Goal: Task Accomplishment & Management: Use online tool/utility

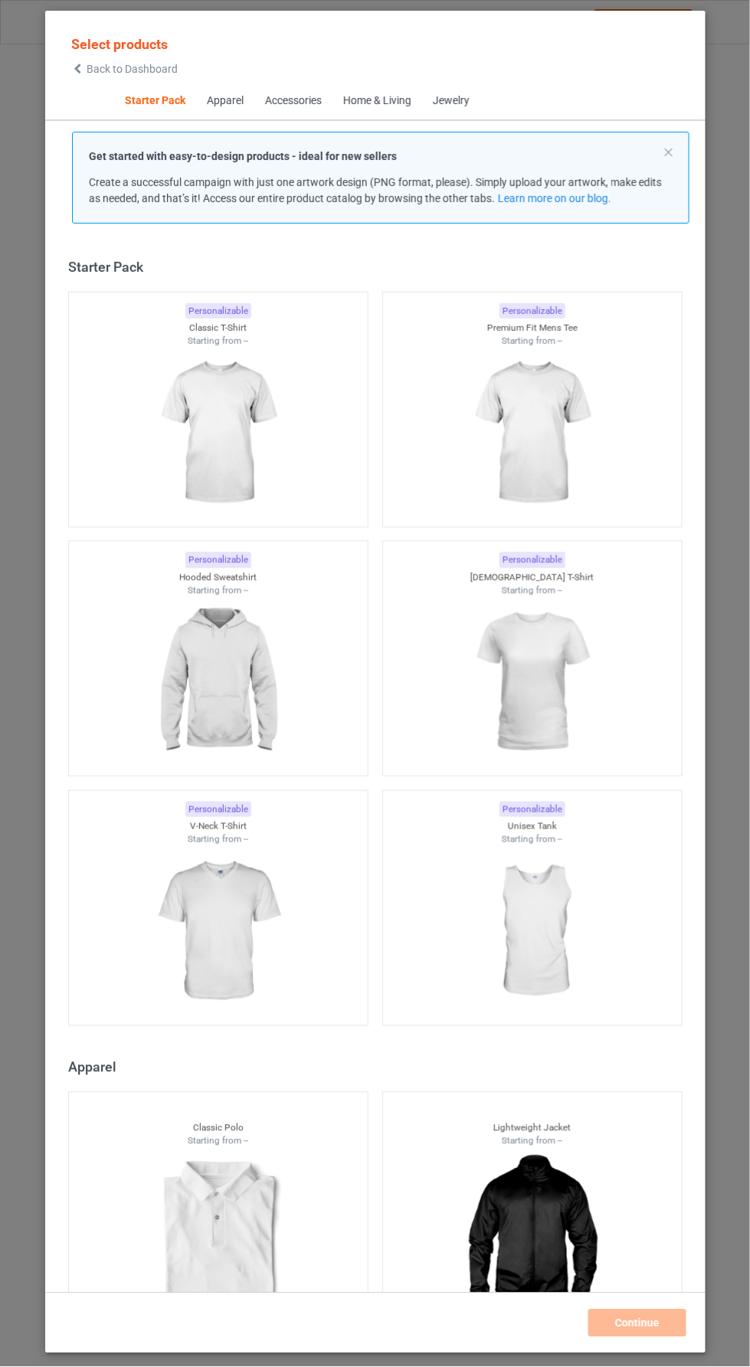
scroll to position [18, 0]
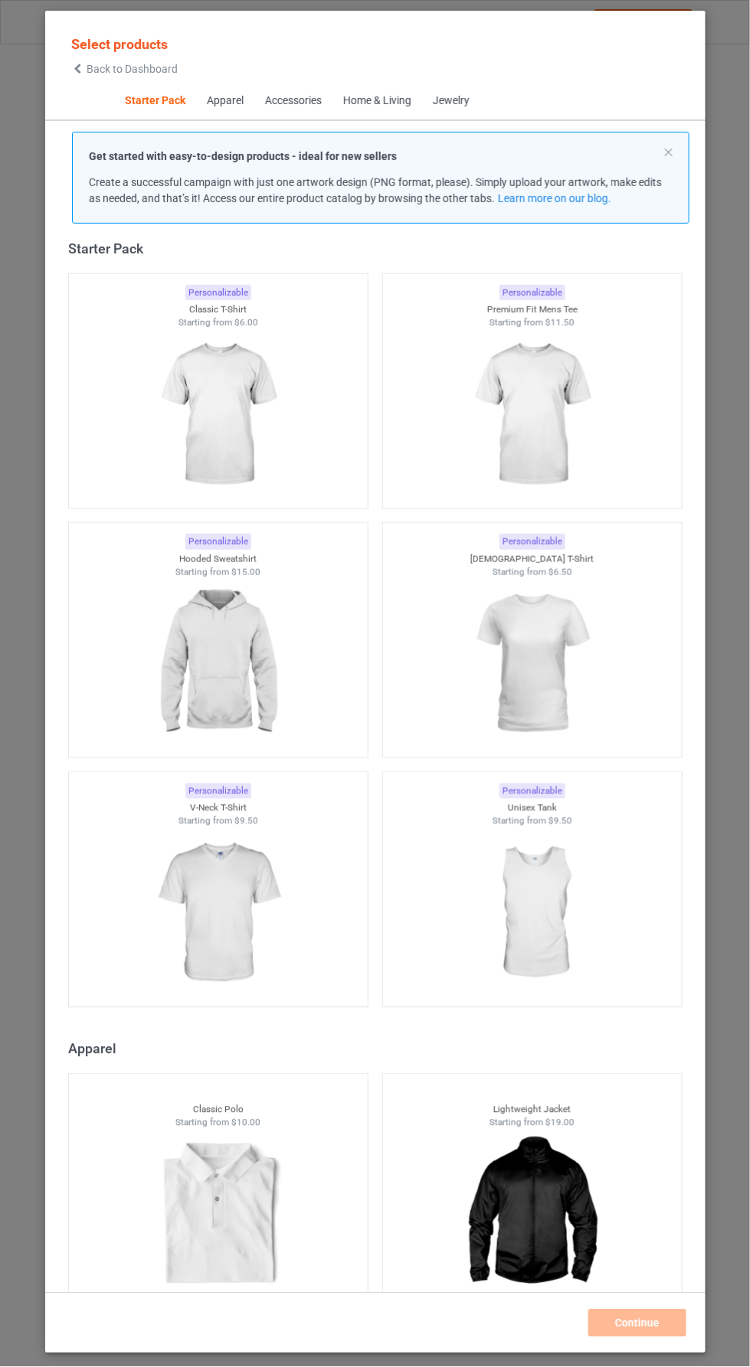
click at [257, 401] on img at bounding box center [217, 415] width 137 height 172
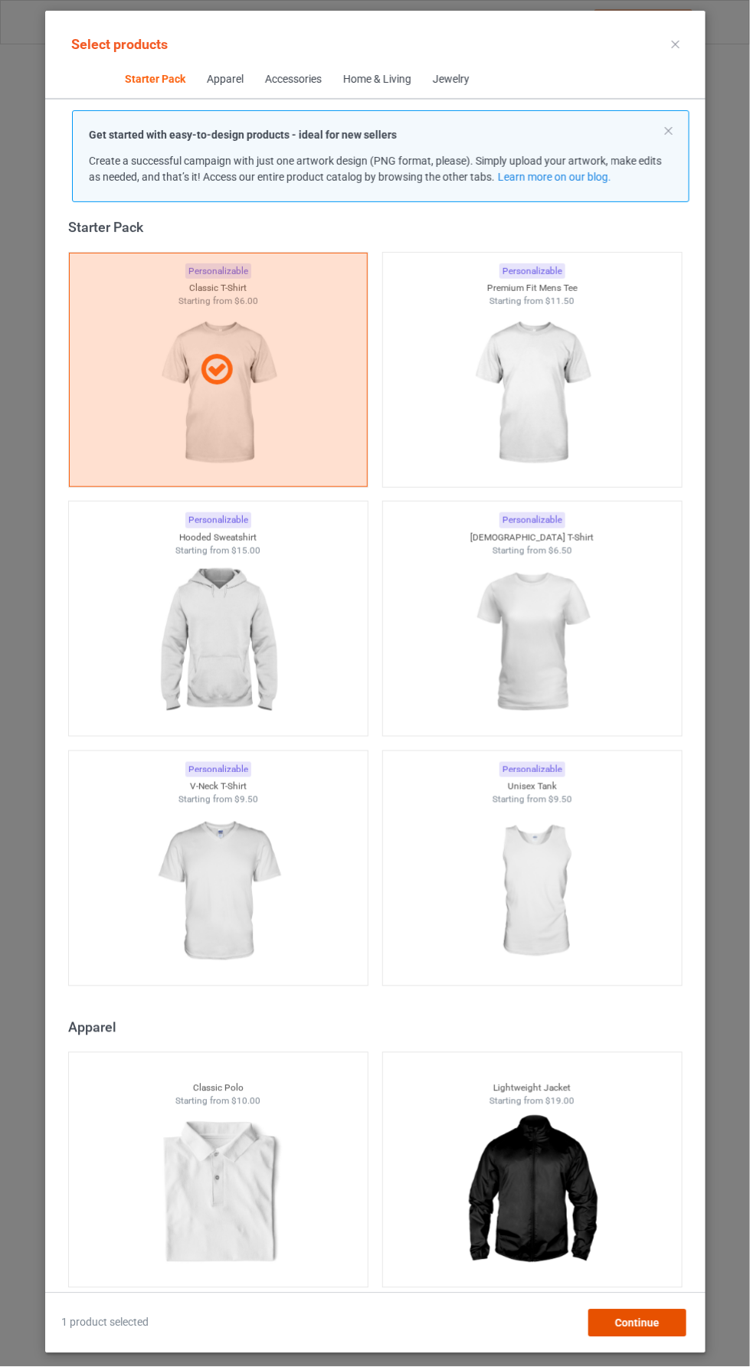
click at [679, 1337] on div "Continue" at bounding box center [637, 1324] width 98 height 28
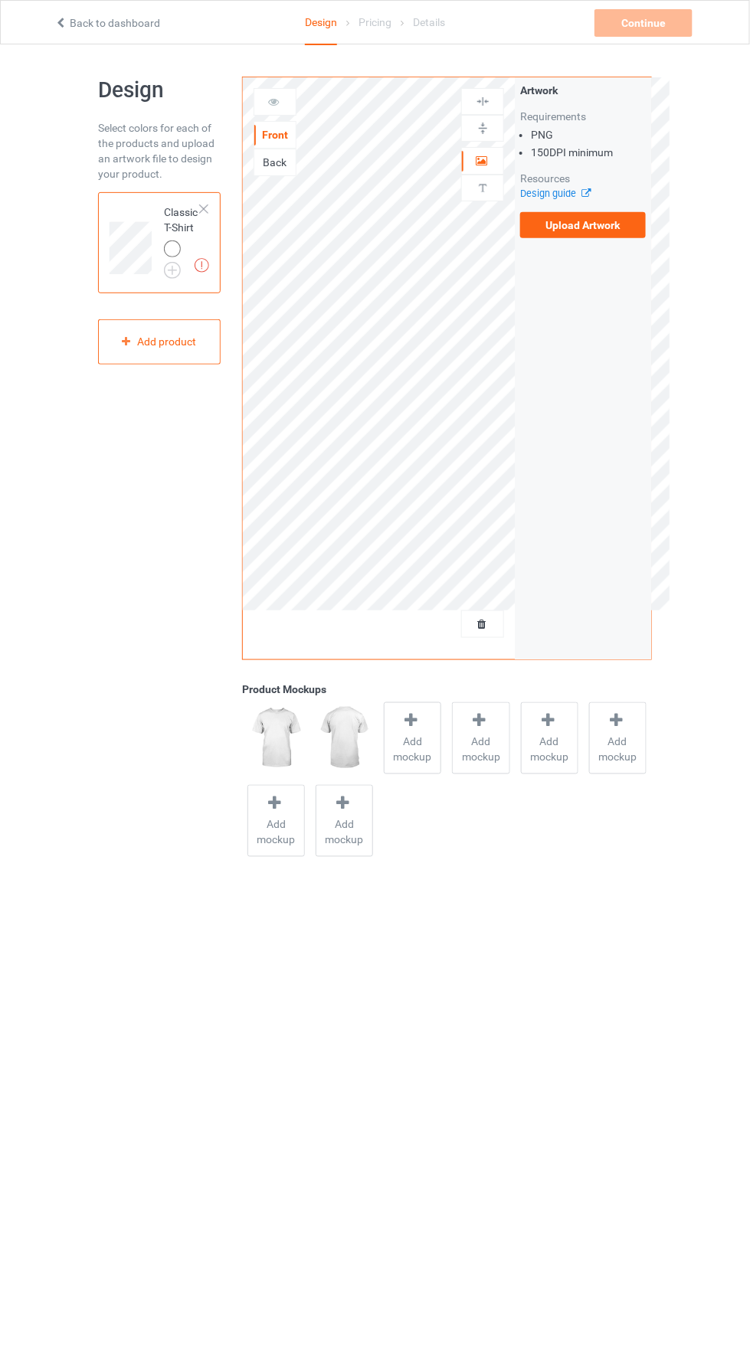
click at [614, 219] on label "Upload Artwork" at bounding box center [583, 225] width 126 height 26
click at [0, 0] on input "Upload Artwork" at bounding box center [0, 0] width 0 height 0
click at [0, 0] on img at bounding box center [0, 0] width 0 height 0
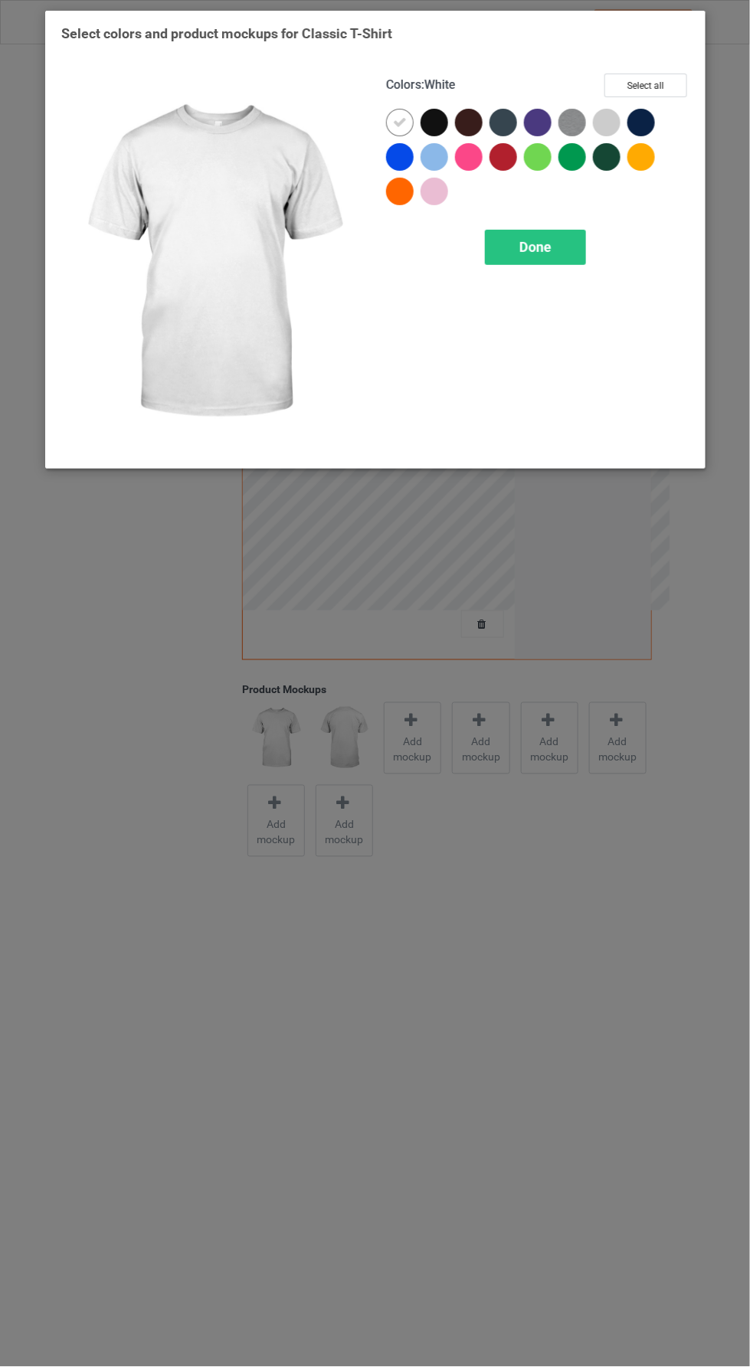
click at [439, 123] on div at bounding box center [434, 123] width 28 height 28
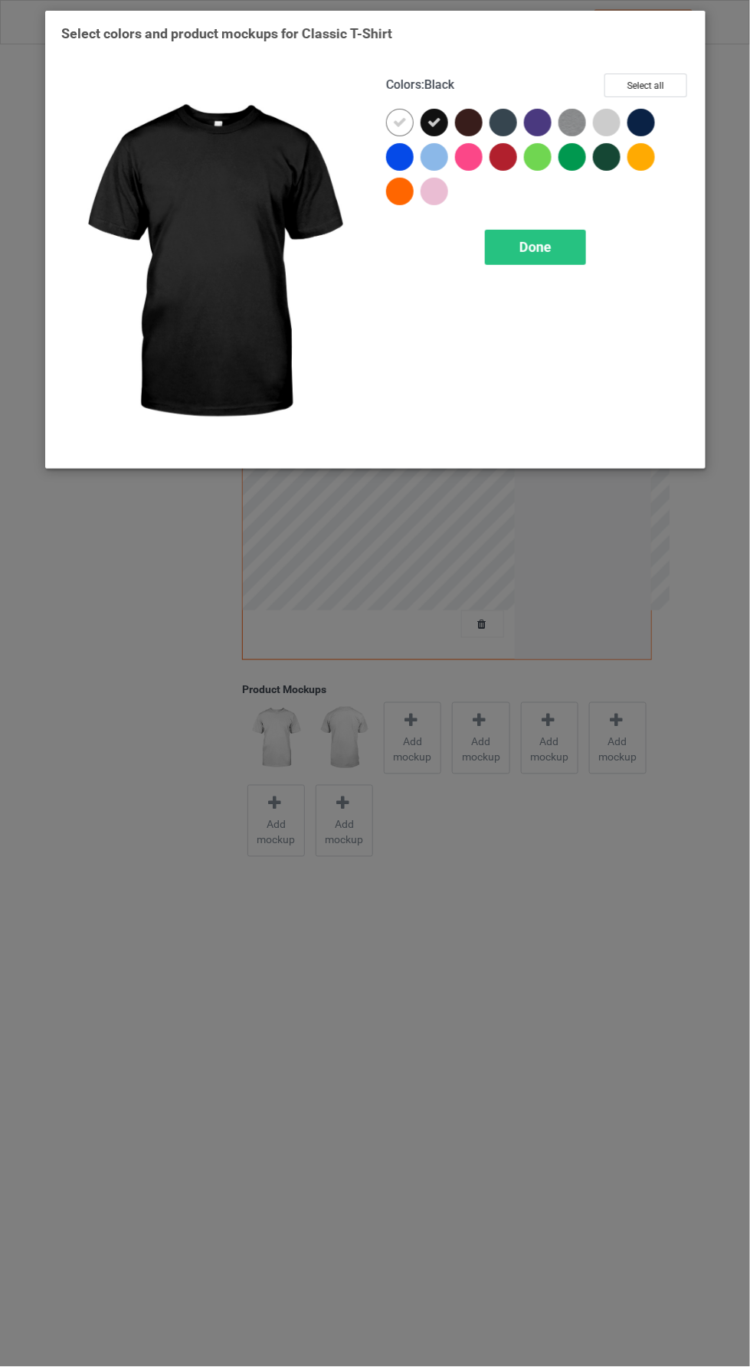
click at [395, 116] on icon at bounding box center [399, 123] width 14 height 14
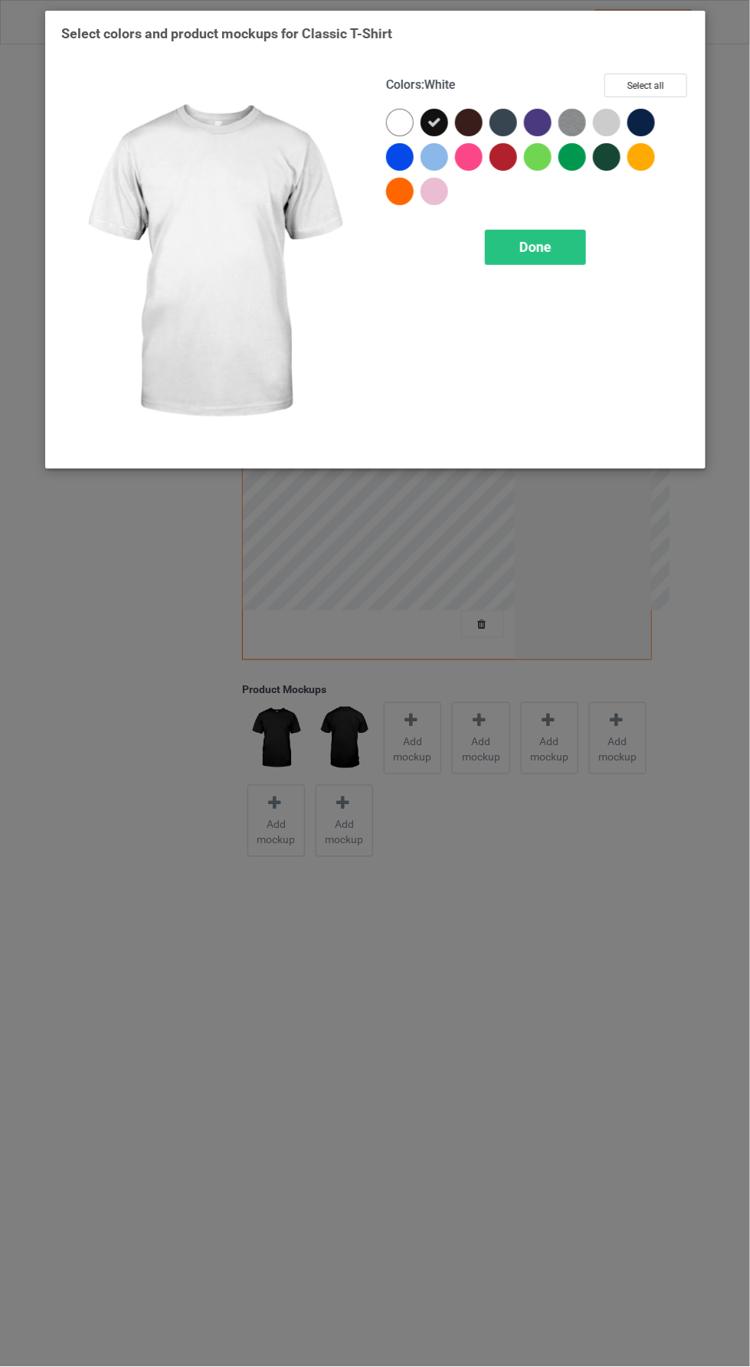
click at [539, 246] on span "Done" at bounding box center [535, 247] width 32 height 16
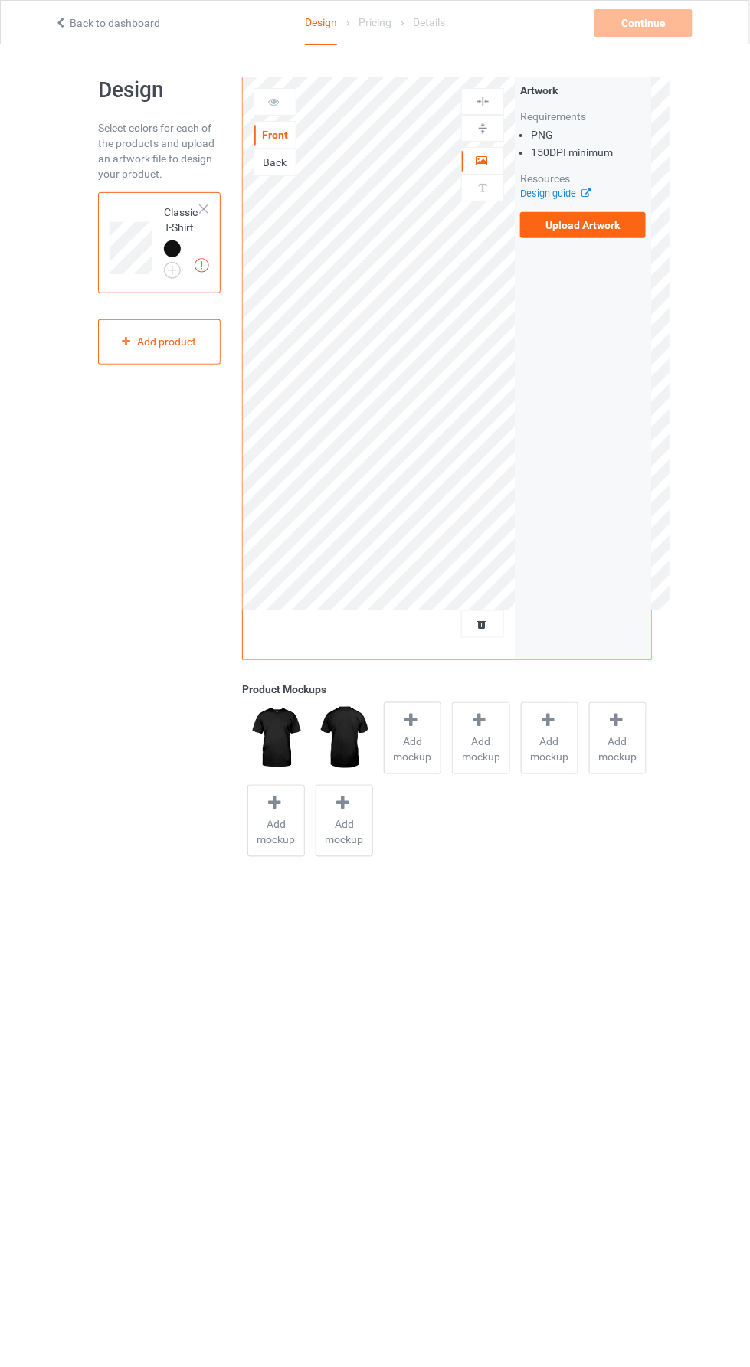
click at [607, 232] on label "Upload Artwork" at bounding box center [583, 225] width 126 height 26
click at [0, 0] on input "Upload Artwork" at bounding box center [0, 0] width 0 height 0
click at [615, 231] on label "Upload Artwork" at bounding box center [583, 225] width 126 height 26
click at [0, 0] on input "Upload Artwork" at bounding box center [0, 0] width 0 height 0
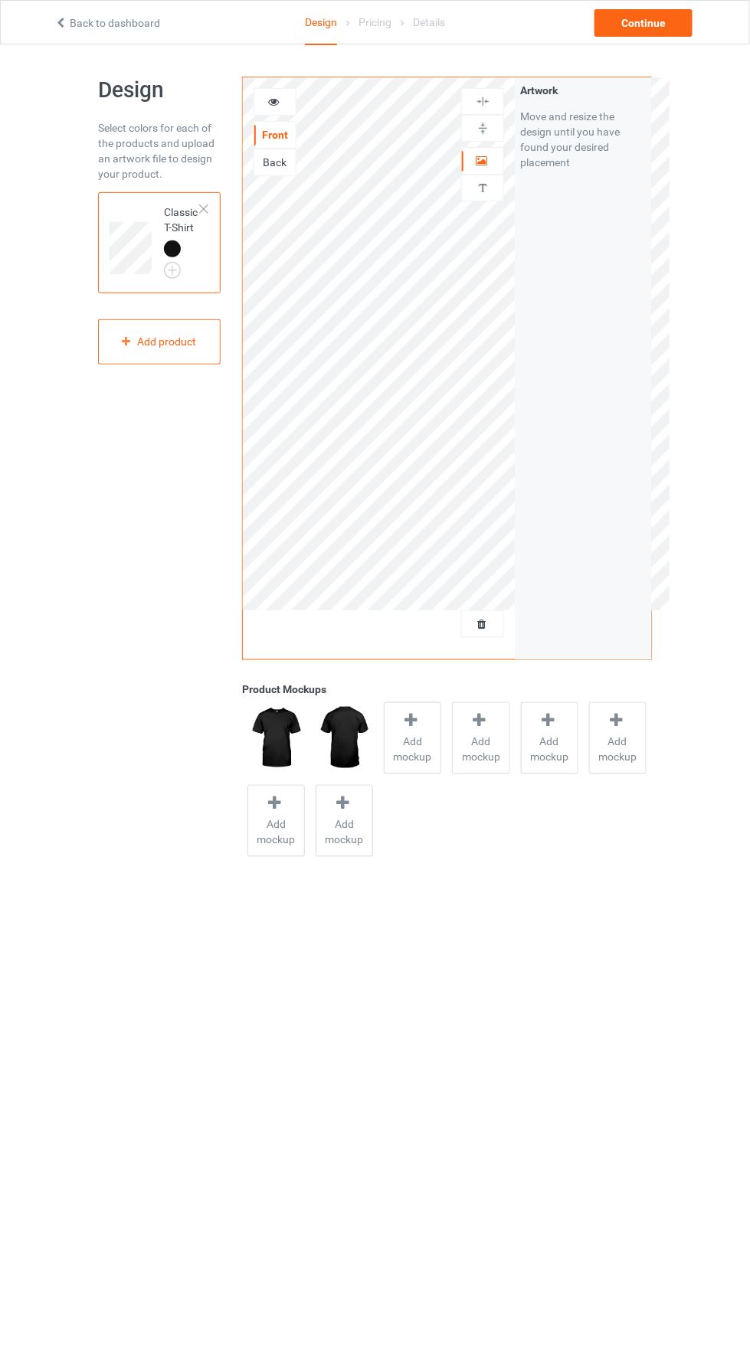
click at [273, 98] on icon at bounding box center [273, 99] width 13 height 11
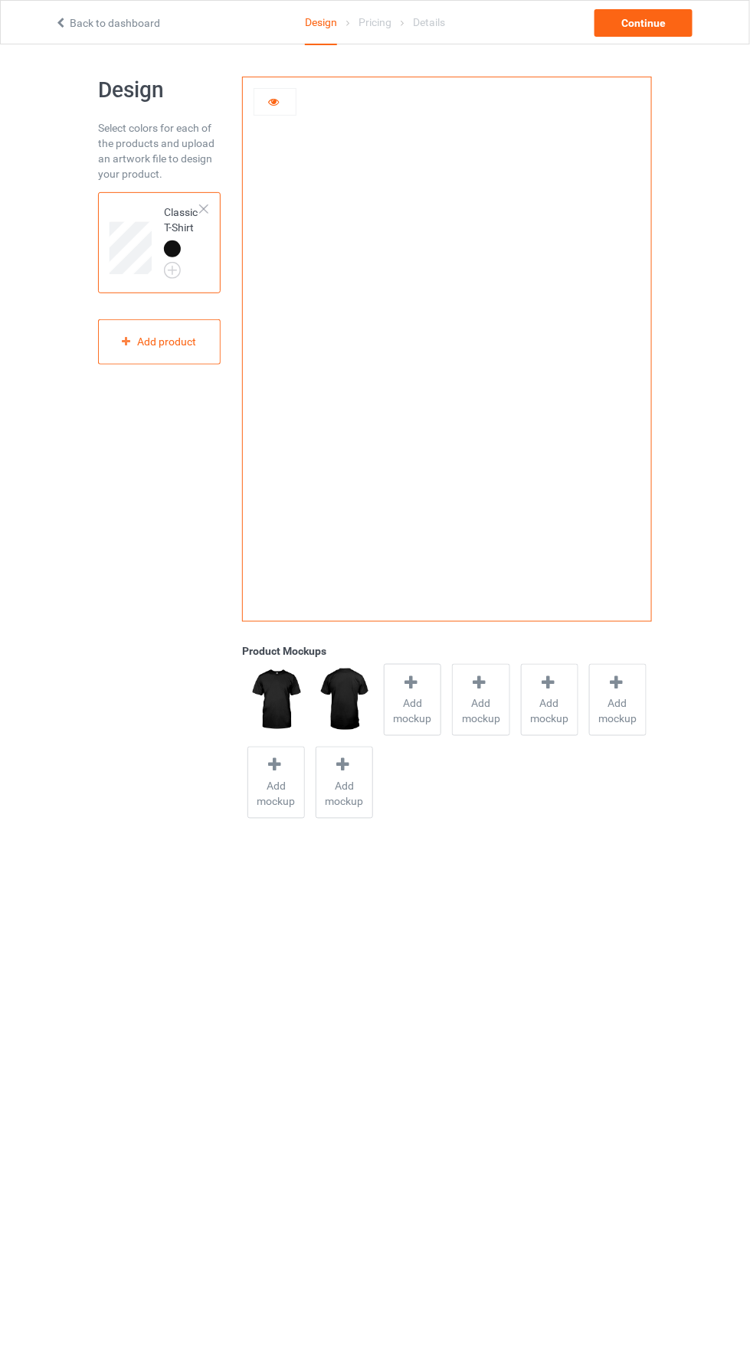
click at [420, 705] on span "Add mockup" at bounding box center [413, 711] width 56 height 31
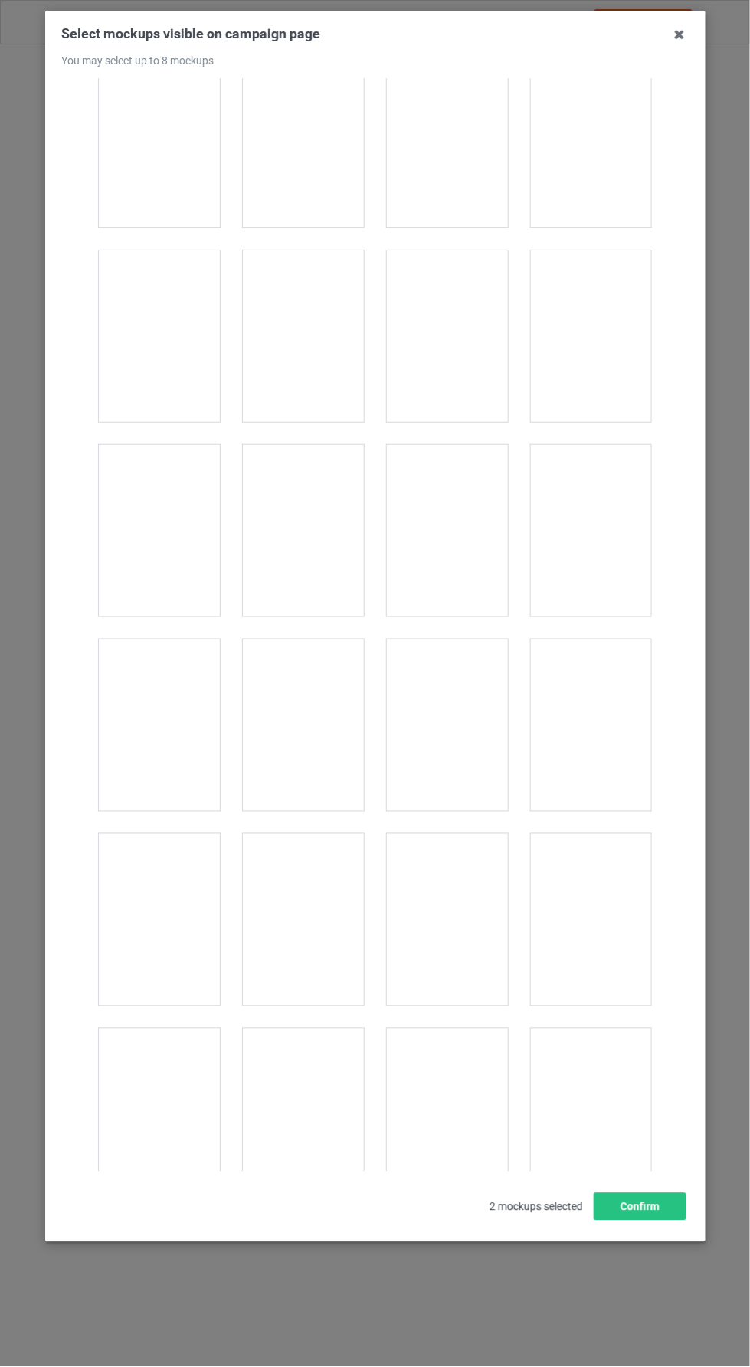
scroll to position [4283, 0]
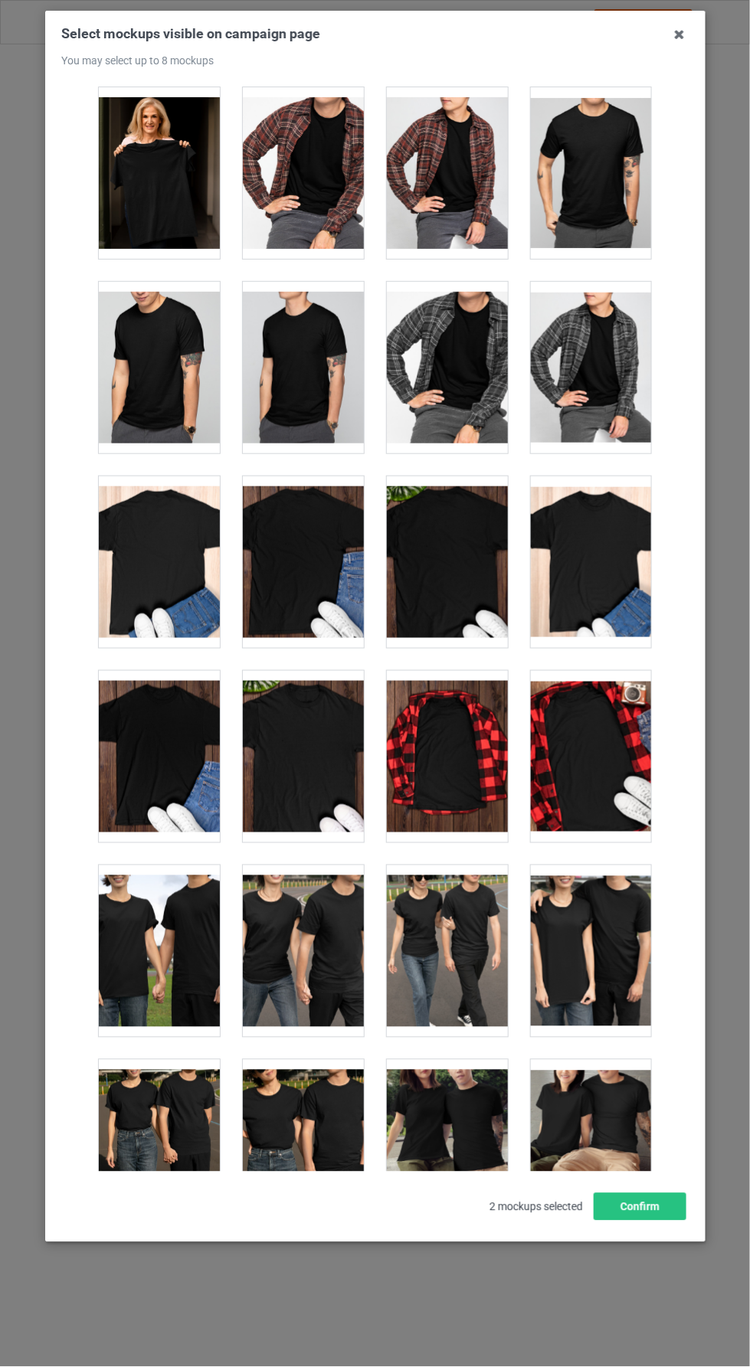
click at [323, 761] on div at bounding box center [303, 757] width 121 height 172
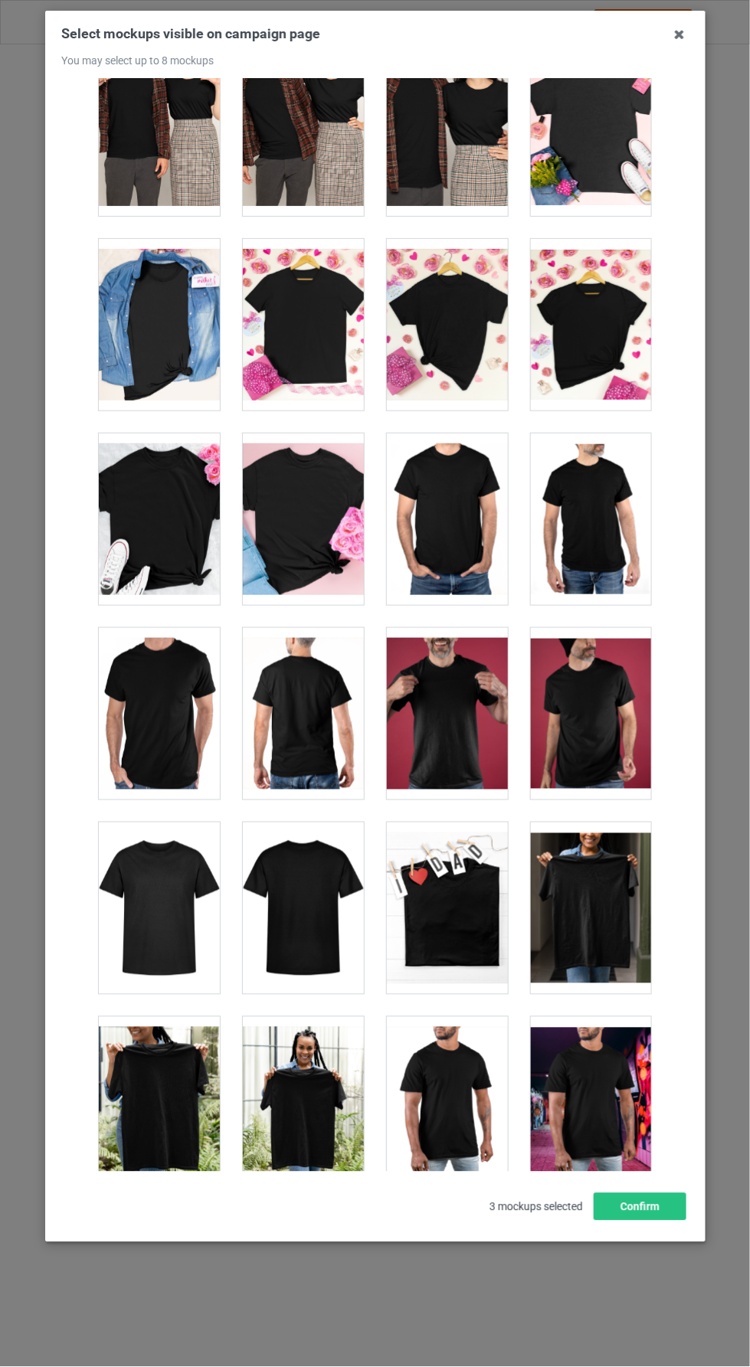
scroll to position [6078, 0]
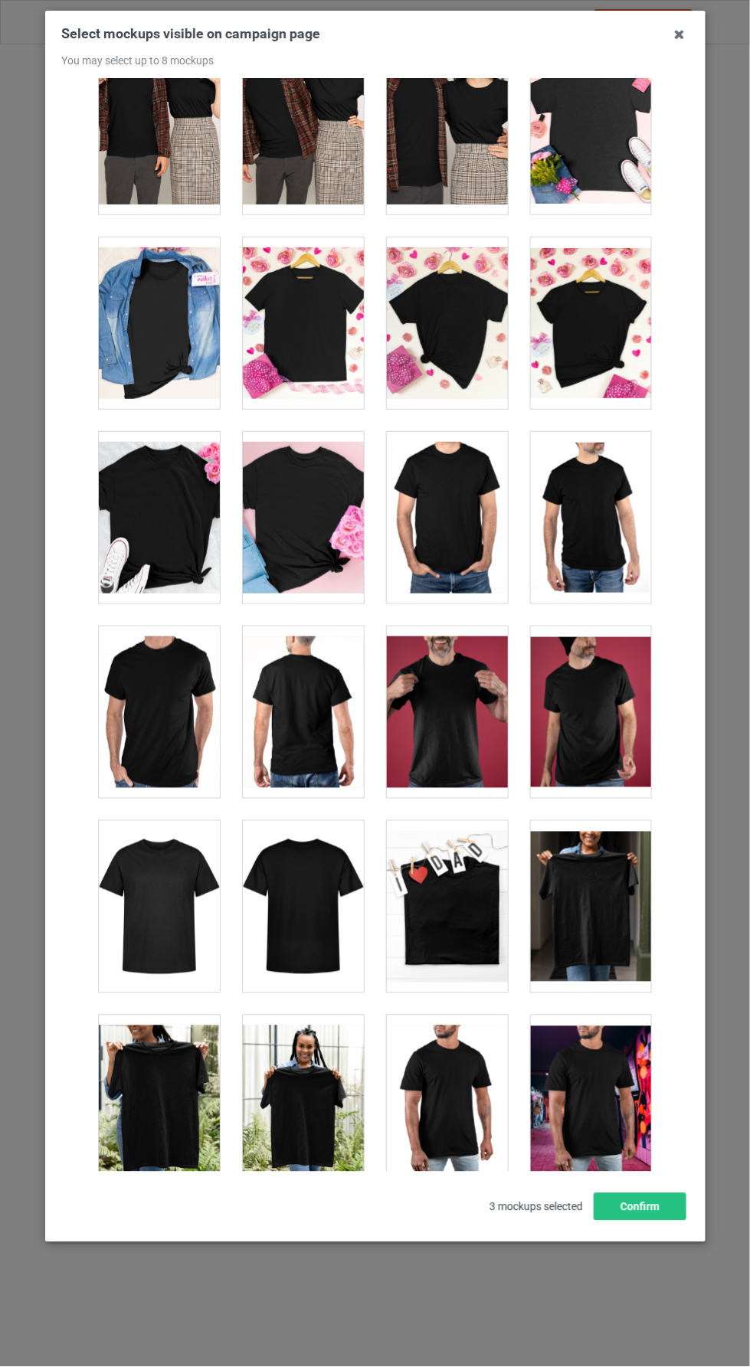
click at [174, 335] on div at bounding box center [159, 323] width 121 height 172
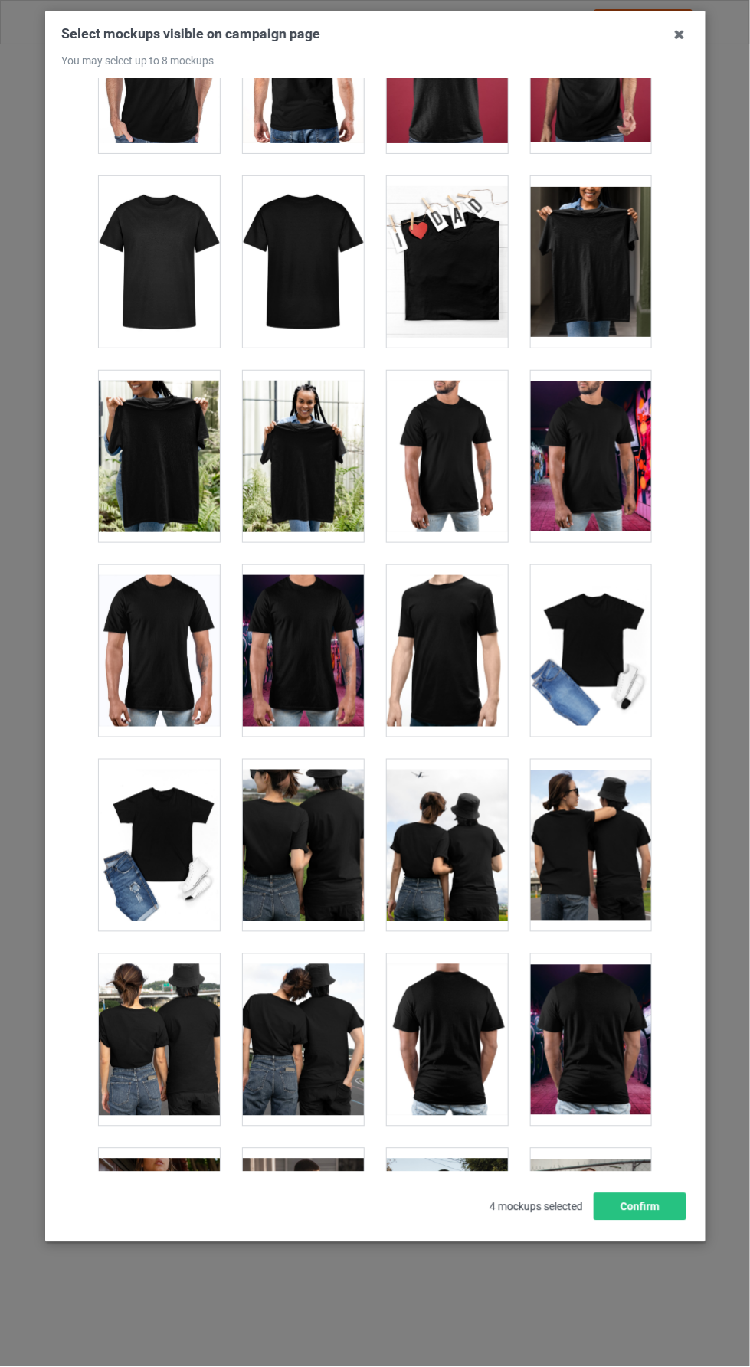
scroll to position [6721, 0]
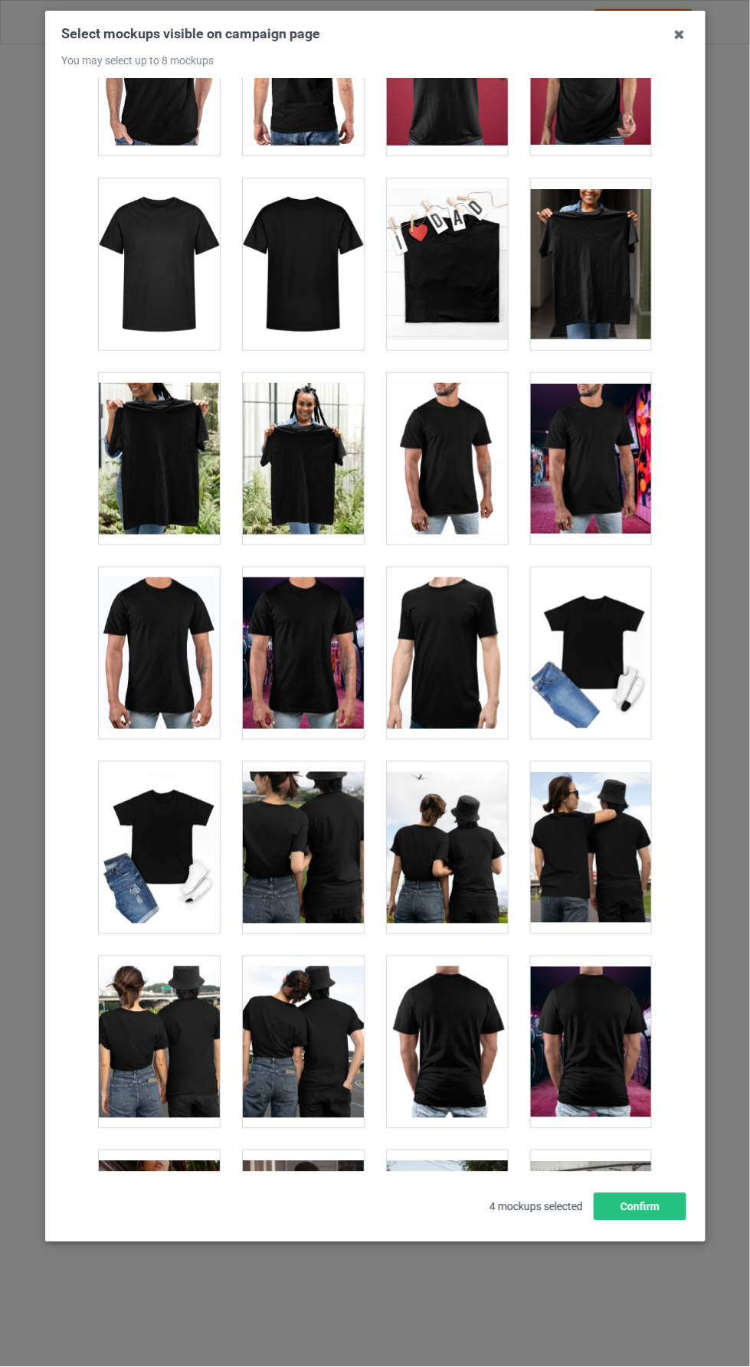
click at [608, 259] on div at bounding box center [590, 264] width 121 height 172
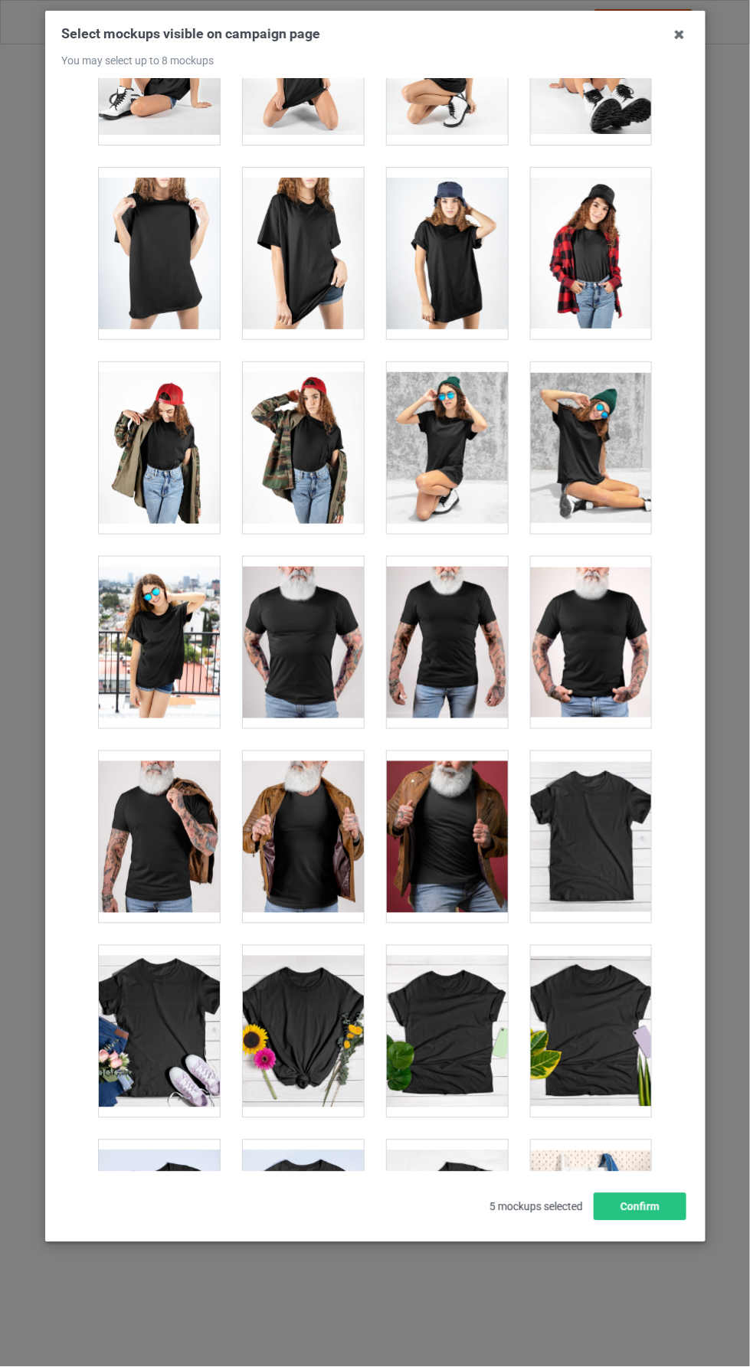
scroll to position [20735, 0]
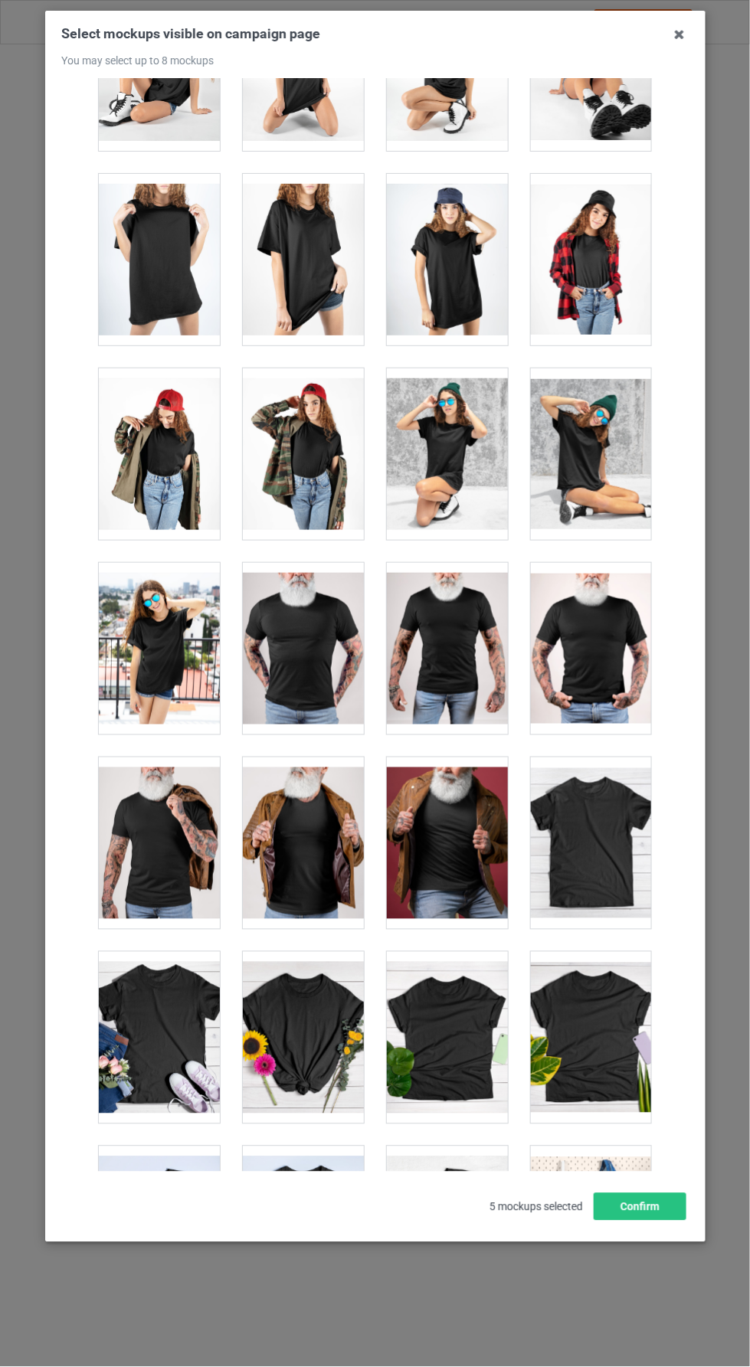
click at [594, 765] on div at bounding box center [590, 844] width 121 height 172
click at [661, 1221] on button "Confirm" at bounding box center [640, 1207] width 93 height 28
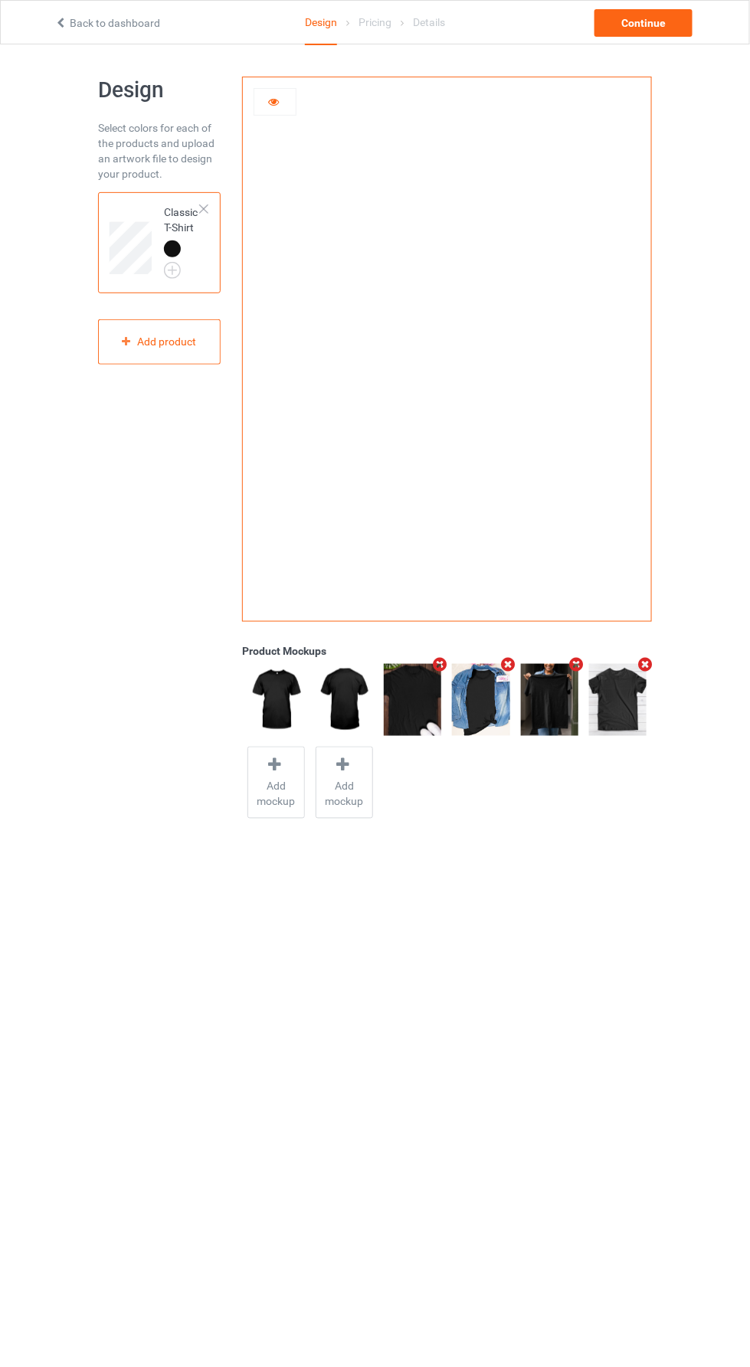
click at [646, 671] on icon "Remove mockup" at bounding box center [645, 664] width 19 height 16
click at [670, 34] on div "Continue" at bounding box center [643, 23] width 98 height 28
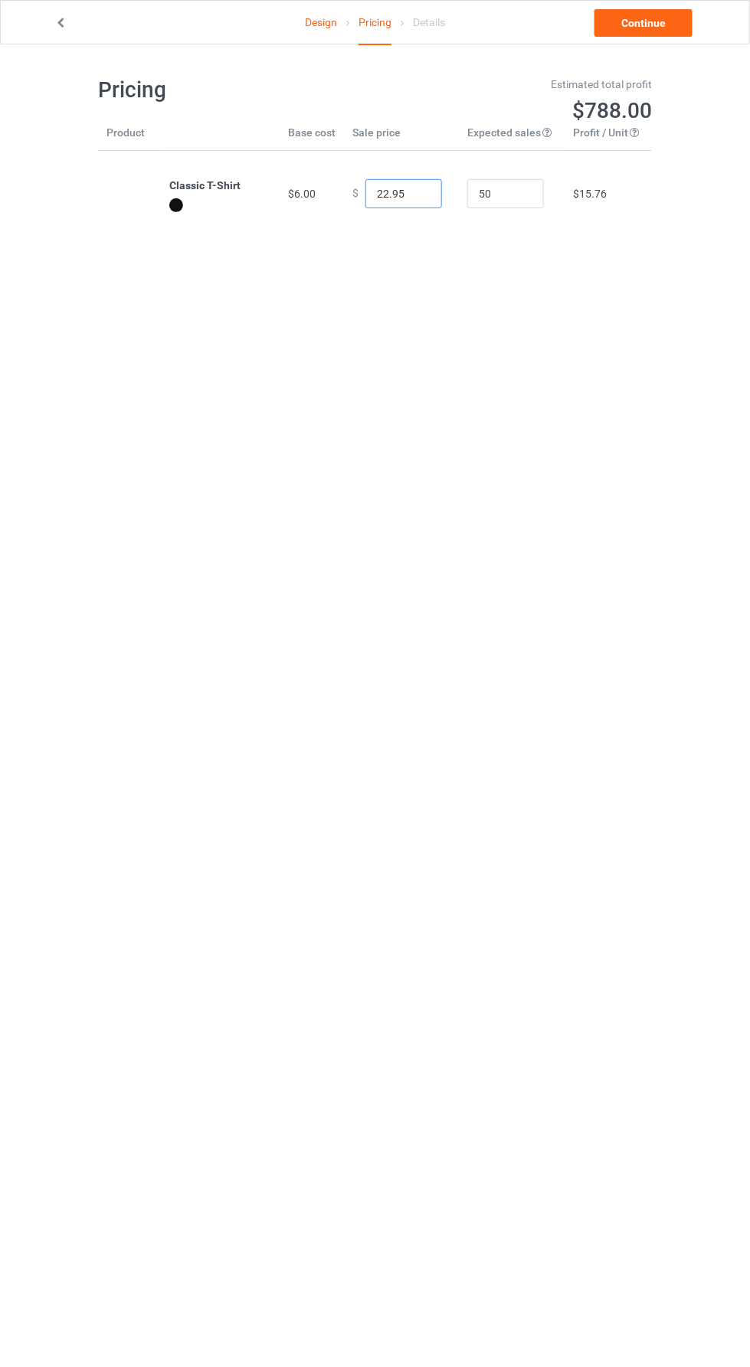
click at [385, 194] on input "22.95" at bounding box center [403, 193] width 77 height 29
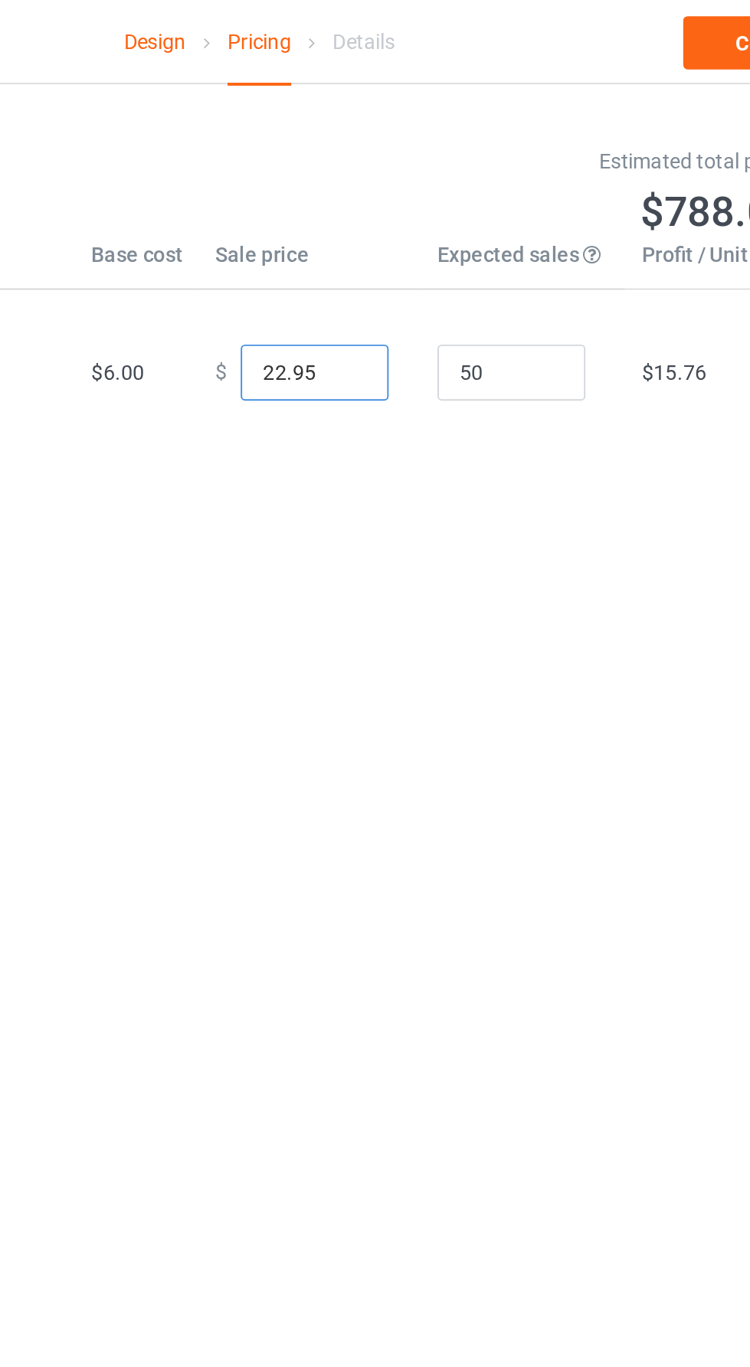
click at [375, 191] on input "22.95" at bounding box center [403, 193] width 77 height 29
click at [378, 190] on input "22.95" at bounding box center [403, 193] width 77 height 29
type input "21.95"
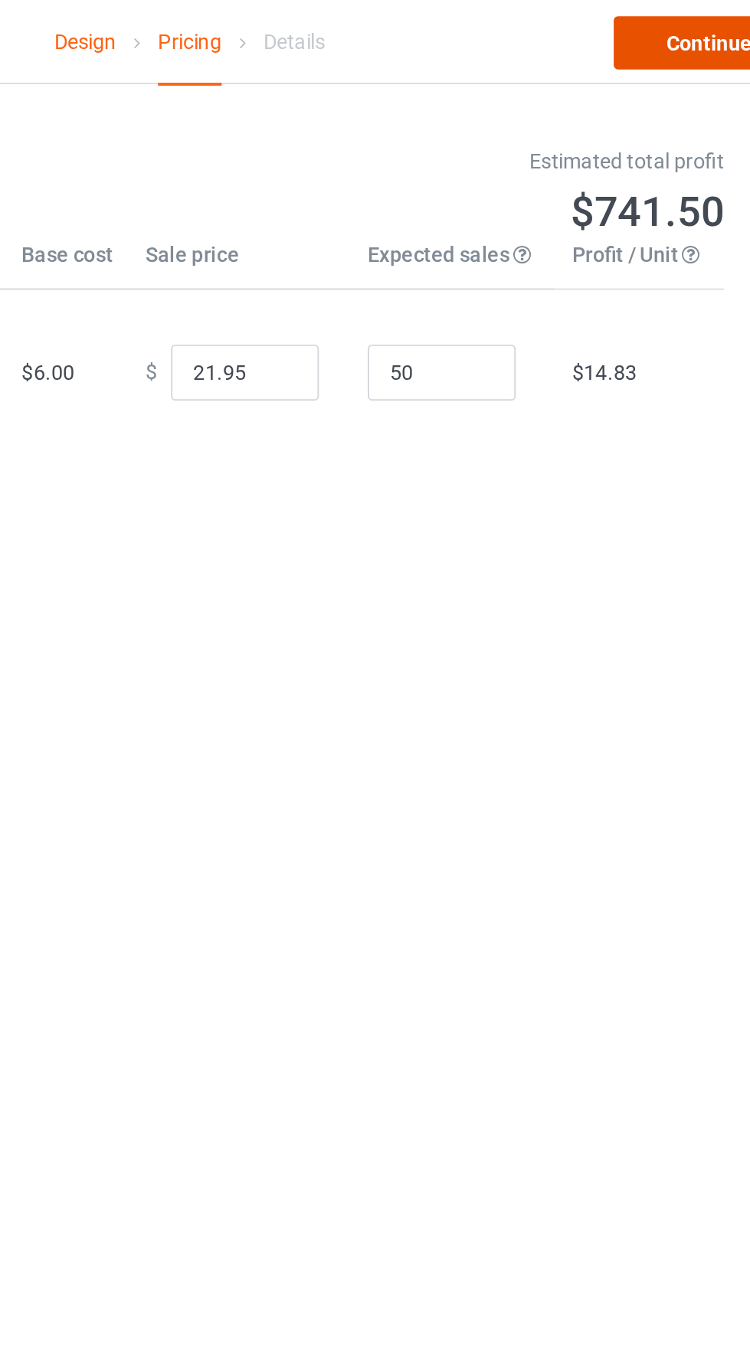
click at [633, 27] on link "Continue" at bounding box center [643, 23] width 98 height 28
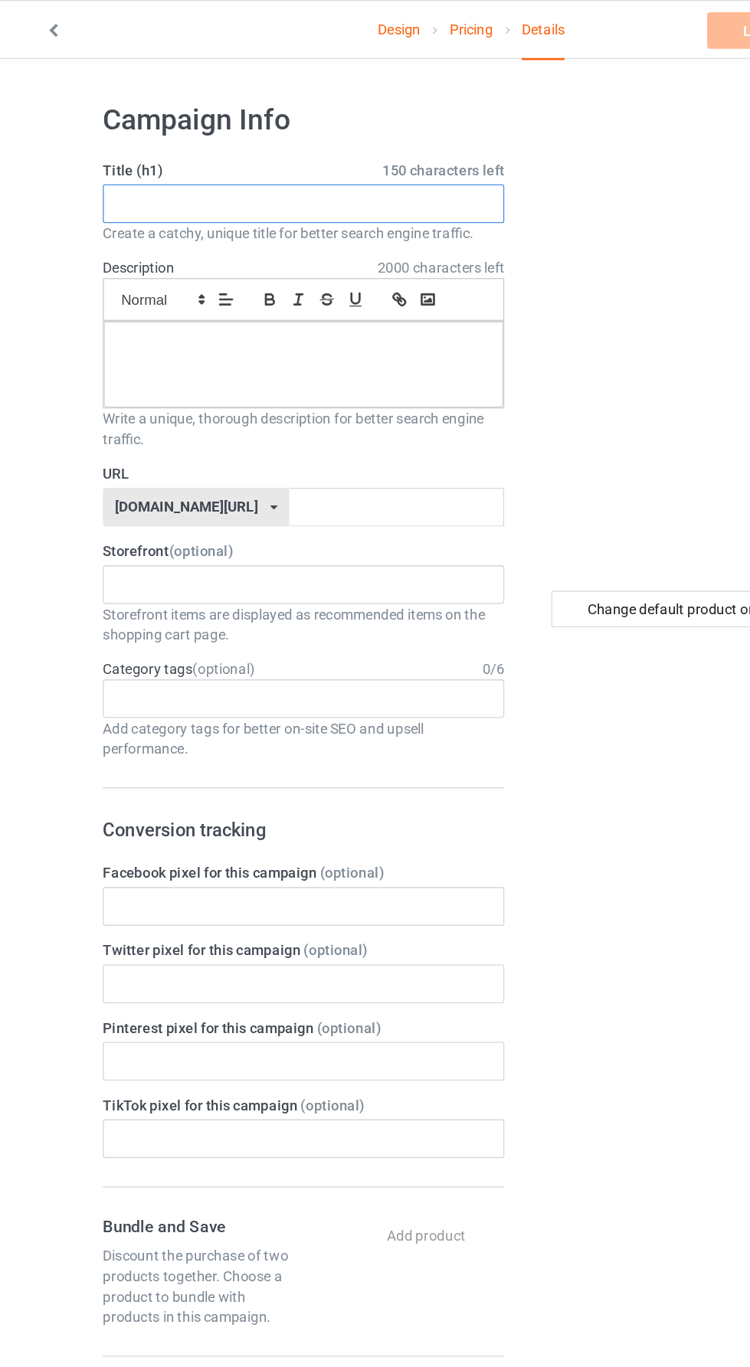
click at [213, 153] on input "text" at bounding box center [249, 153] width 302 height 29
type input "Limited edition"
click at [262, 277] on div at bounding box center [249, 274] width 300 height 64
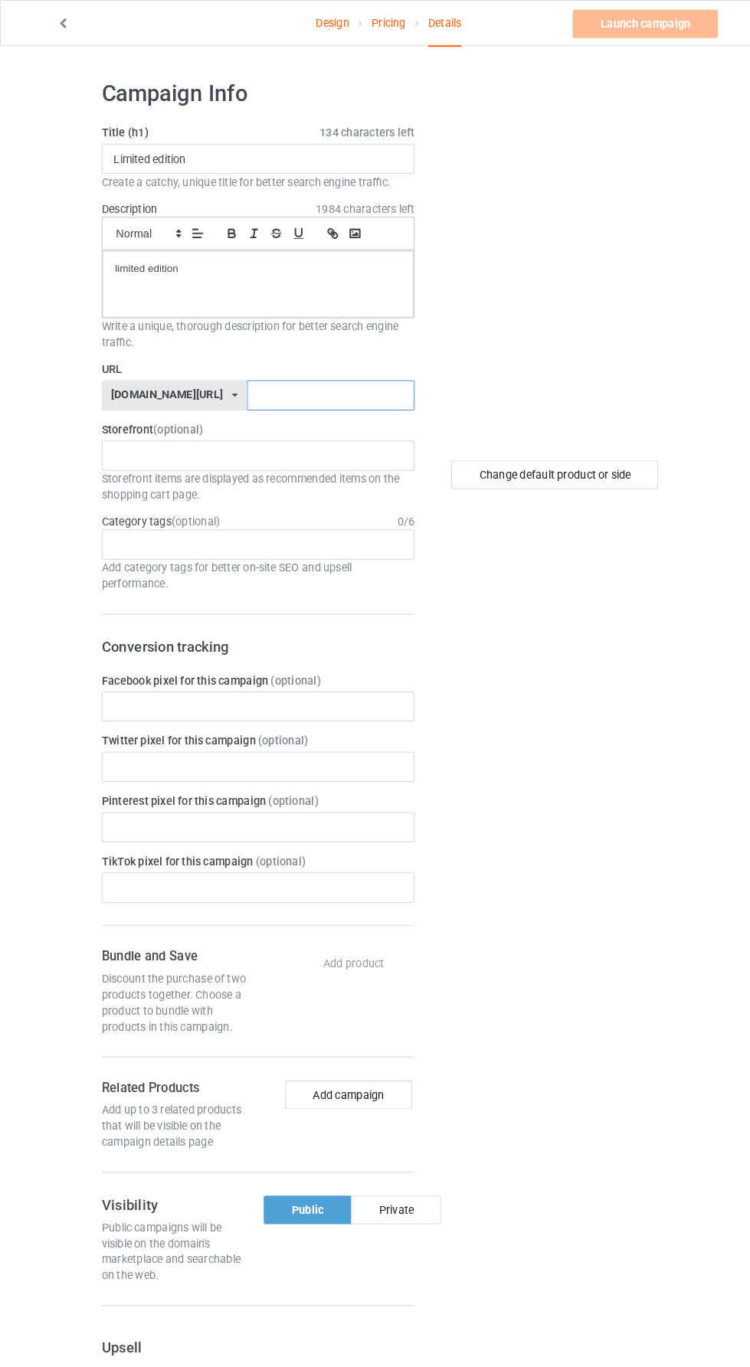
click at [282, 383] on input "text" at bounding box center [319, 381] width 162 height 29
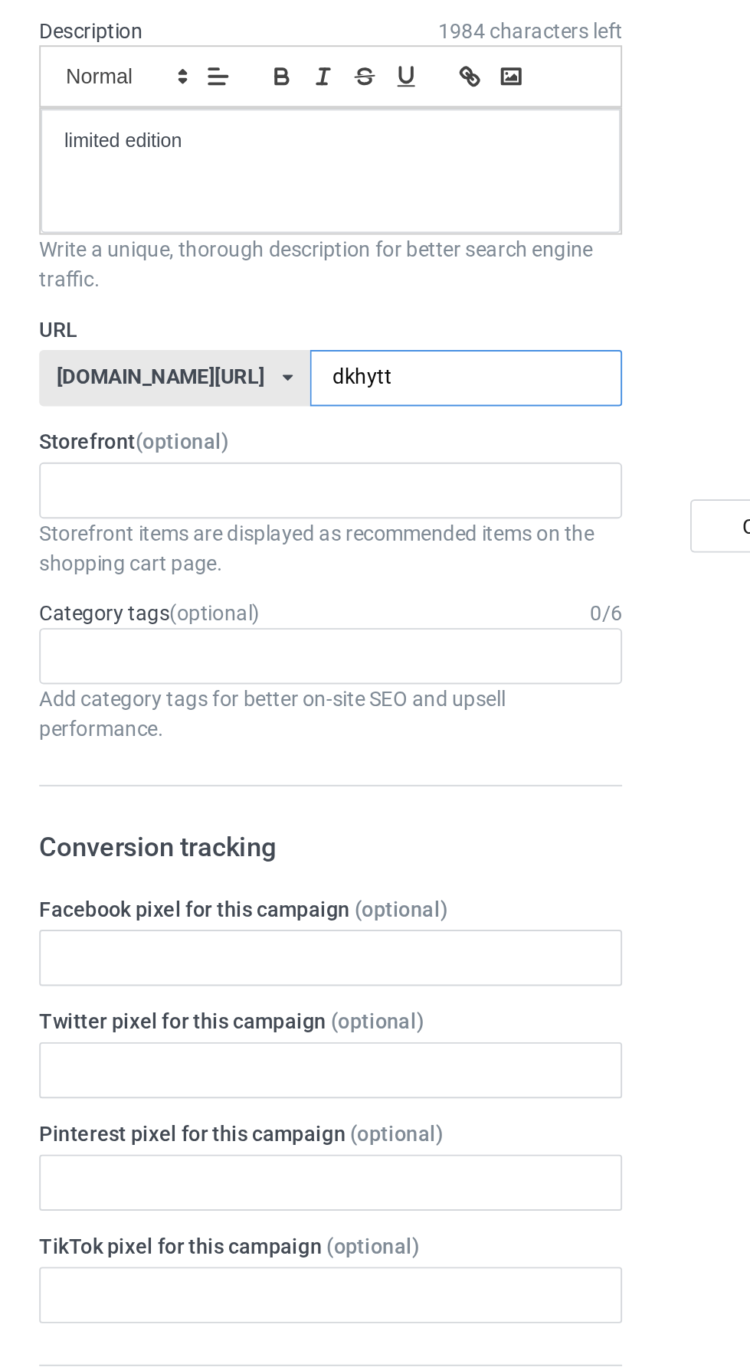
type input "dkhyttg"
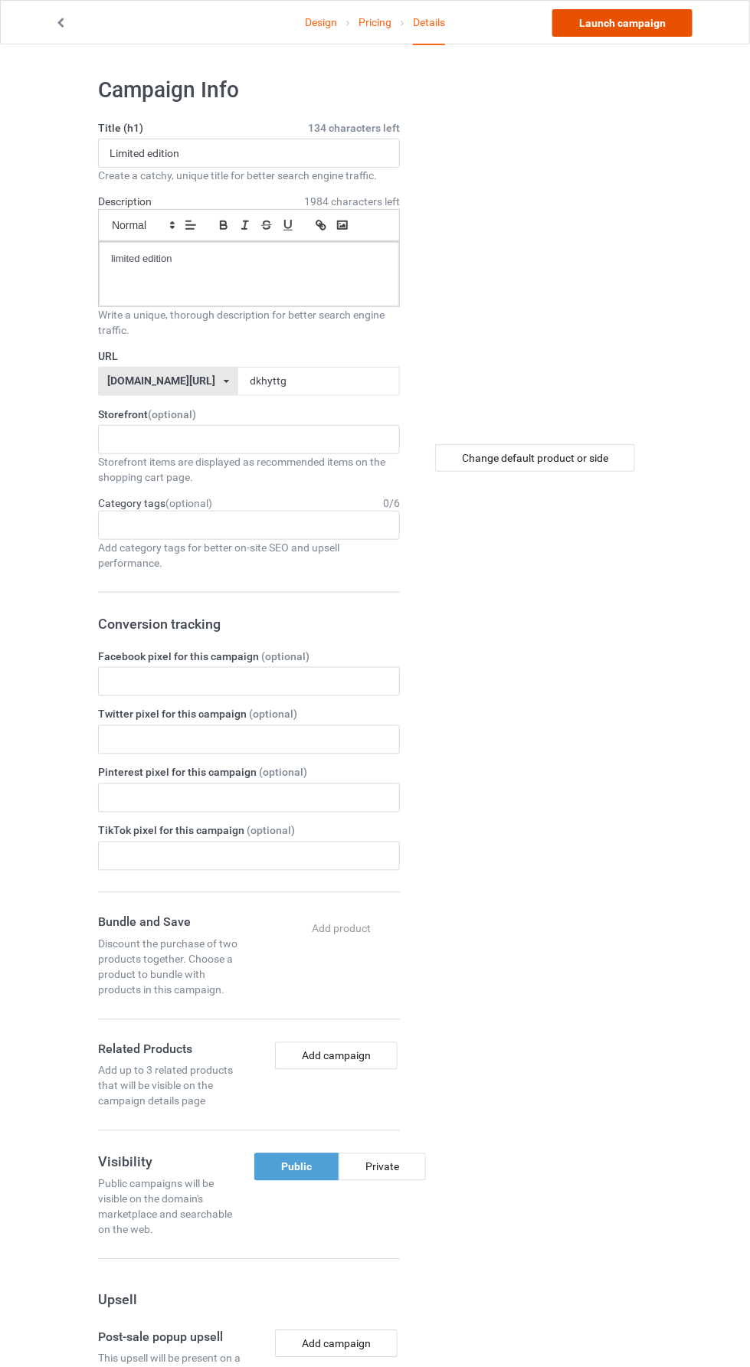
click at [680, 28] on link "Launch campaign" at bounding box center [622, 23] width 140 height 28
